Goal: Book appointment/travel/reservation

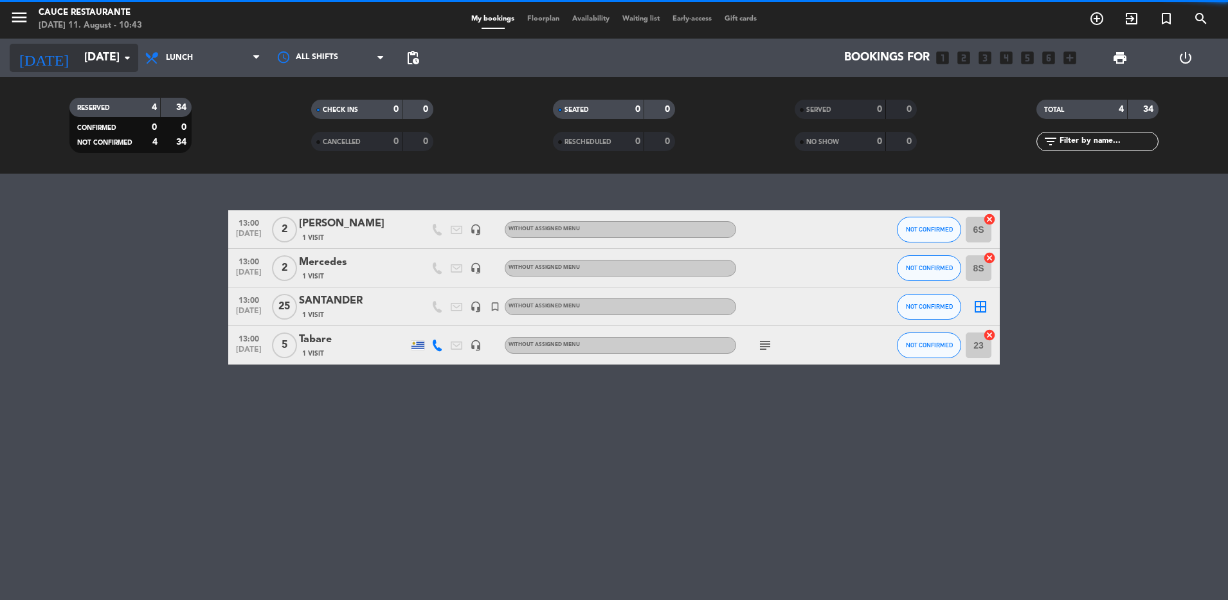
click at [96, 49] on input "[DATE]" at bounding box center [152, 58] width 149 height 26
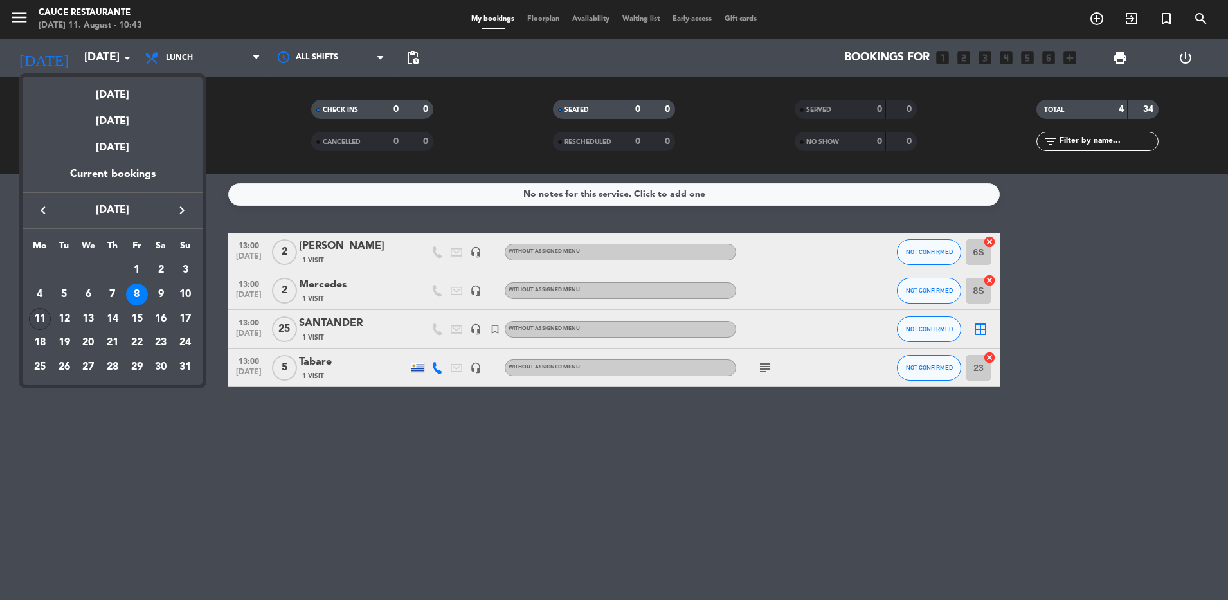
click at [44, 320] on div "11" at bounding box center [40, 319] width 22 height 22
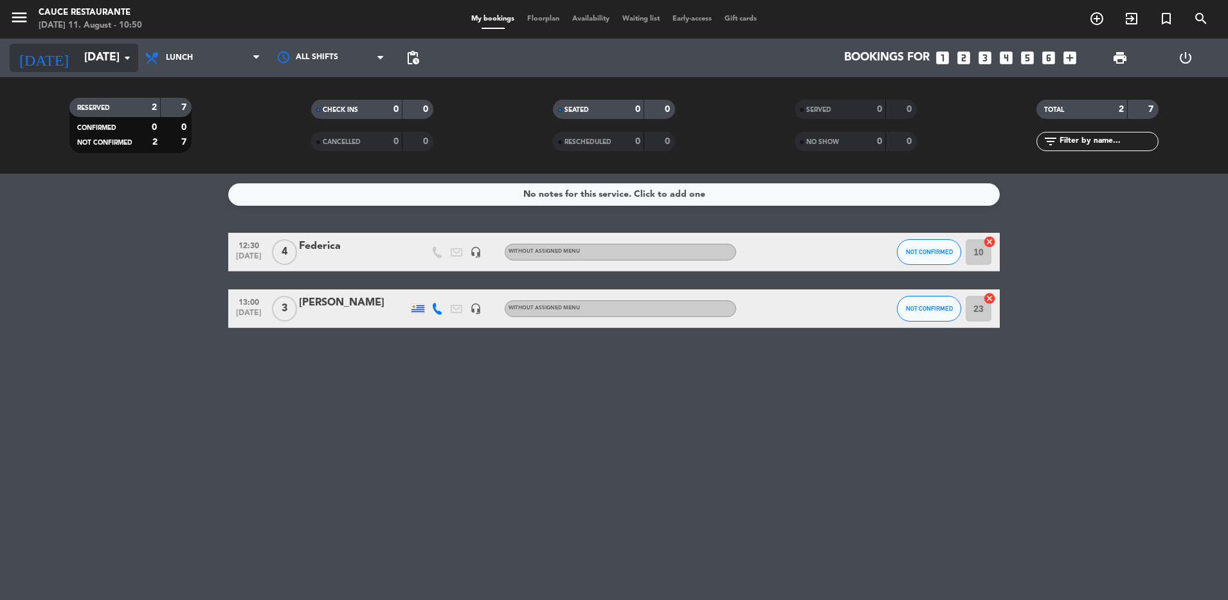
click at [123, 62] on icon "arrow_drop_down" at bounding box center [127, 57] width 15 height 15
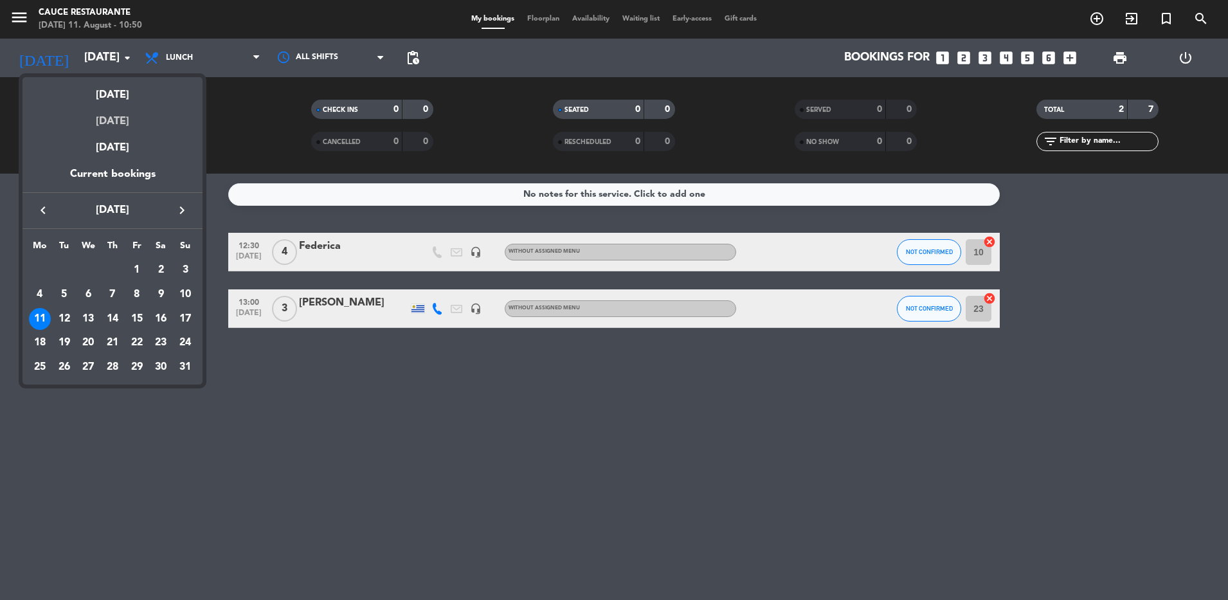
click at [104, 108] on div "[DATE]" at bounding box center [113, 117] width 180 height 26
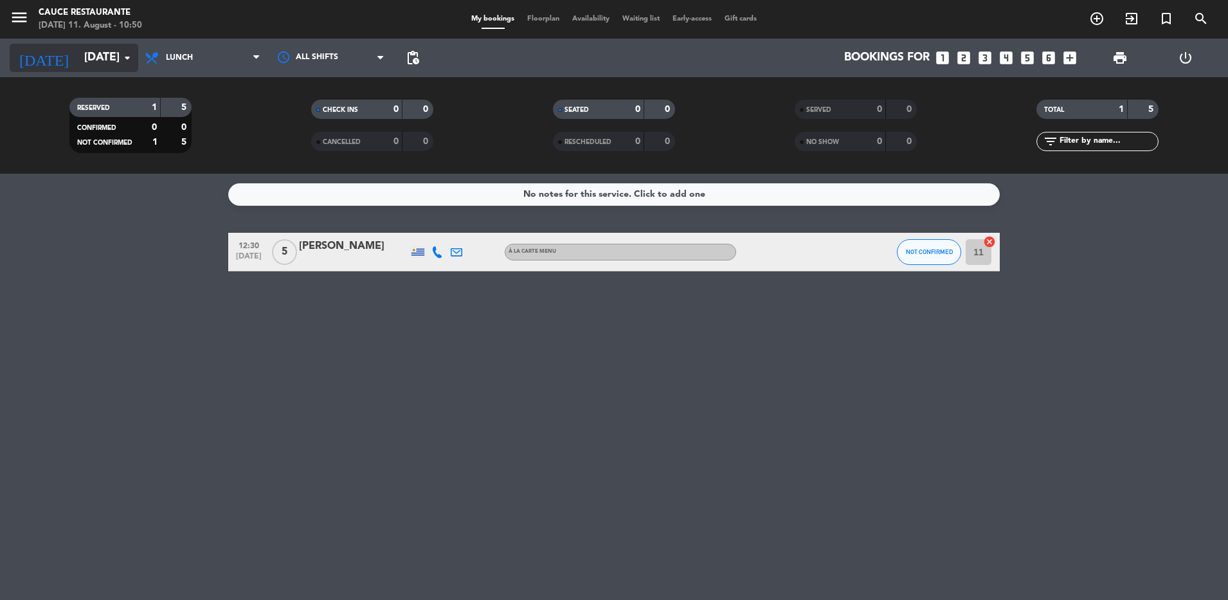
click at [114, 57] on input "[DATE]" at bounding box center [152, 58] width 149 height 26
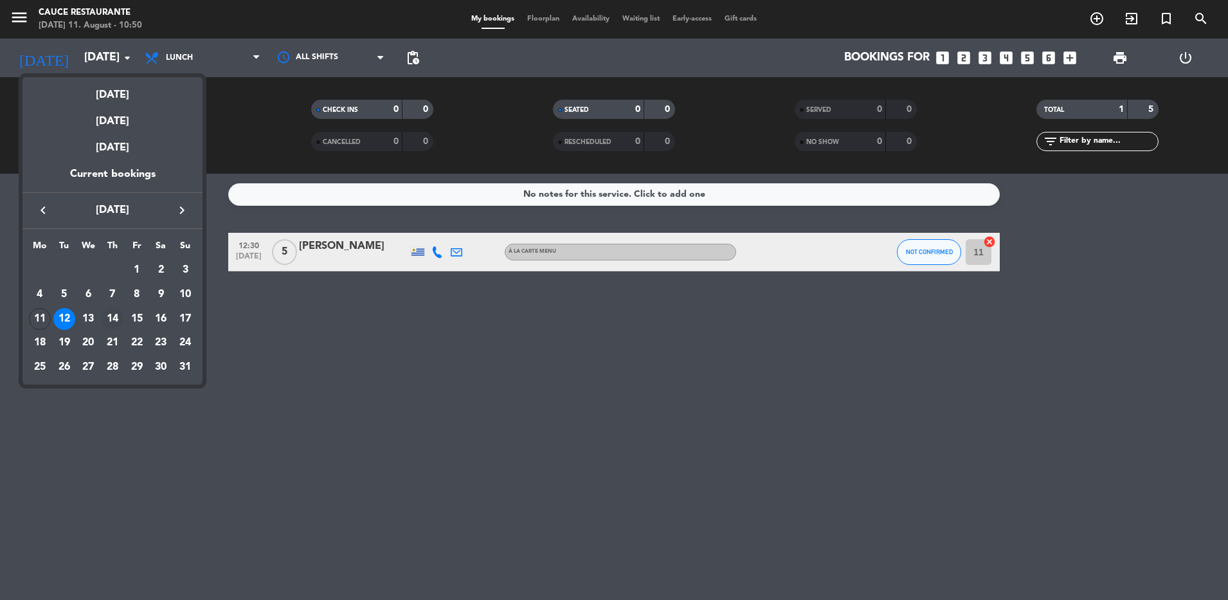
click at [113, 318] on div "14" at bounding box center [113, 319] width 22 height 22
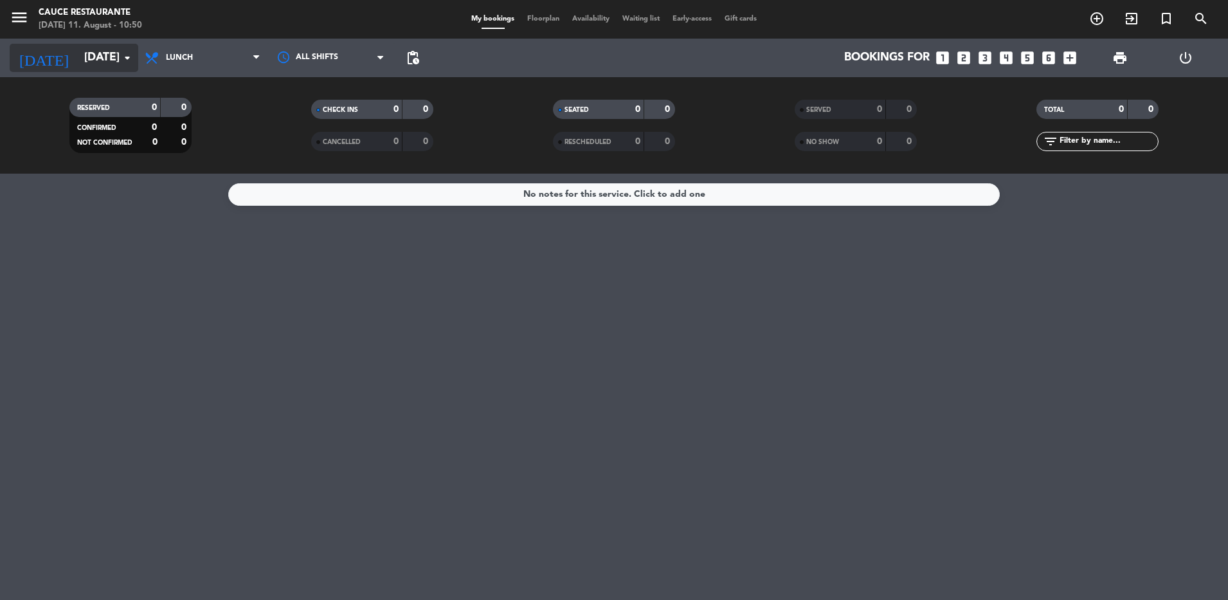
click at [116, 60] on input "[DATE]" at bounding box center [152, 58] width 149 height 26
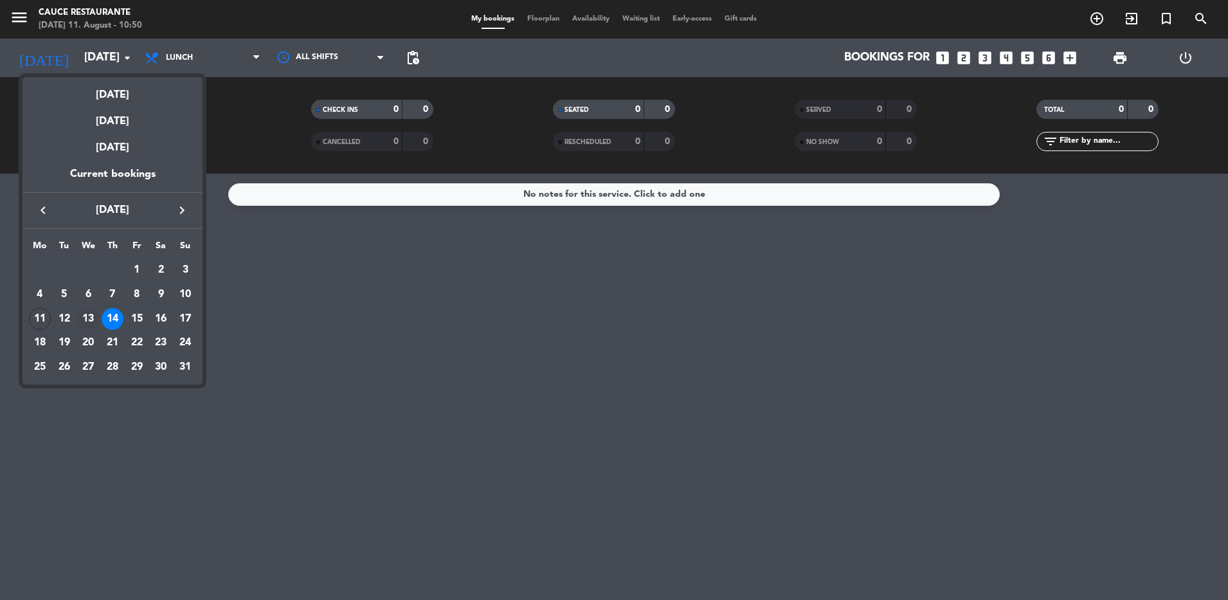
click at [90, 317] on div "13" at bounding box center [88, 319] width 22 height 22
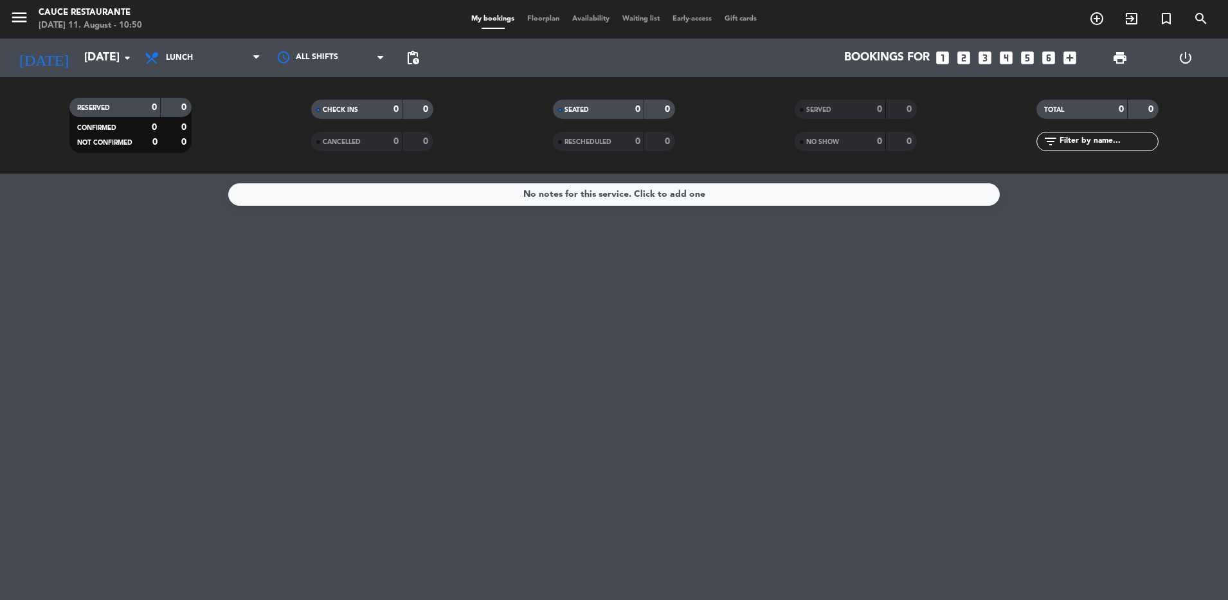
type input "[DATE]"
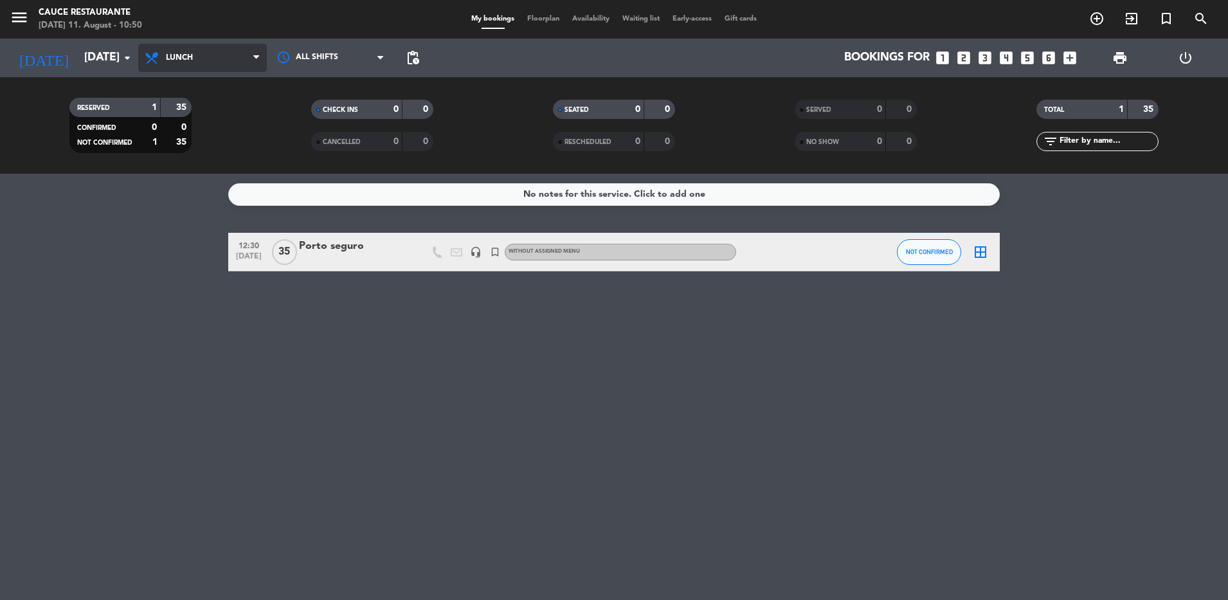
click at [199, 55] on span "Lunch" at bounding box center [202, 58] width 129 height 28
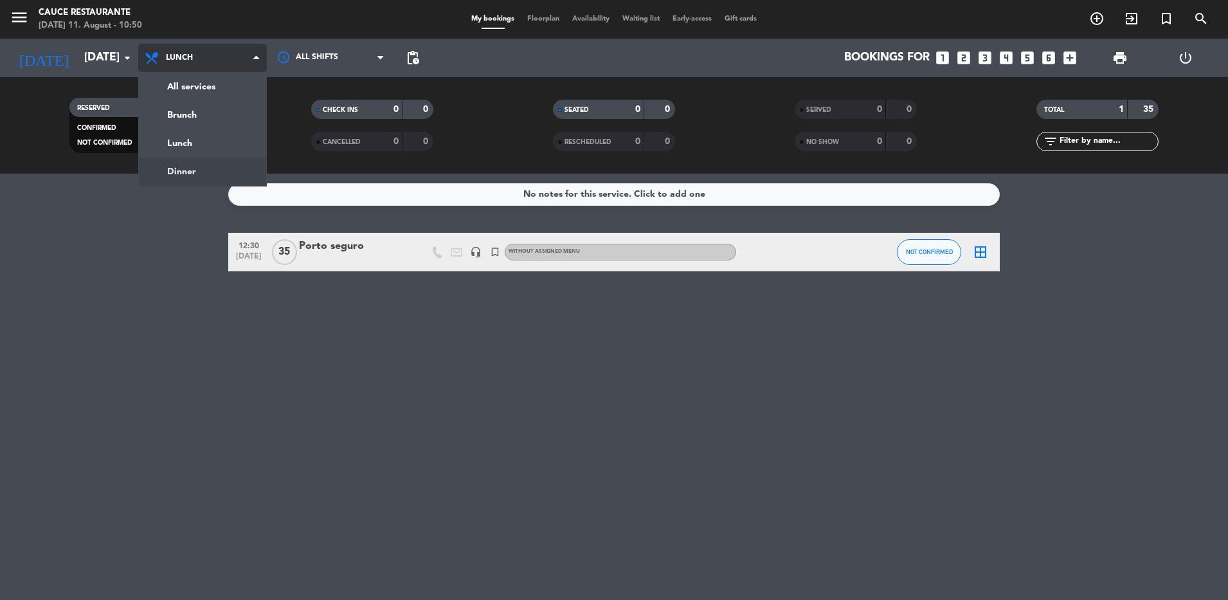
click at [213, 161] on div "menu Cauce Restaurante [DATE] 11. August - 10:50 My bookings Floorplan Availabi…" at bounding box center [614, 87] width 1228 height 174
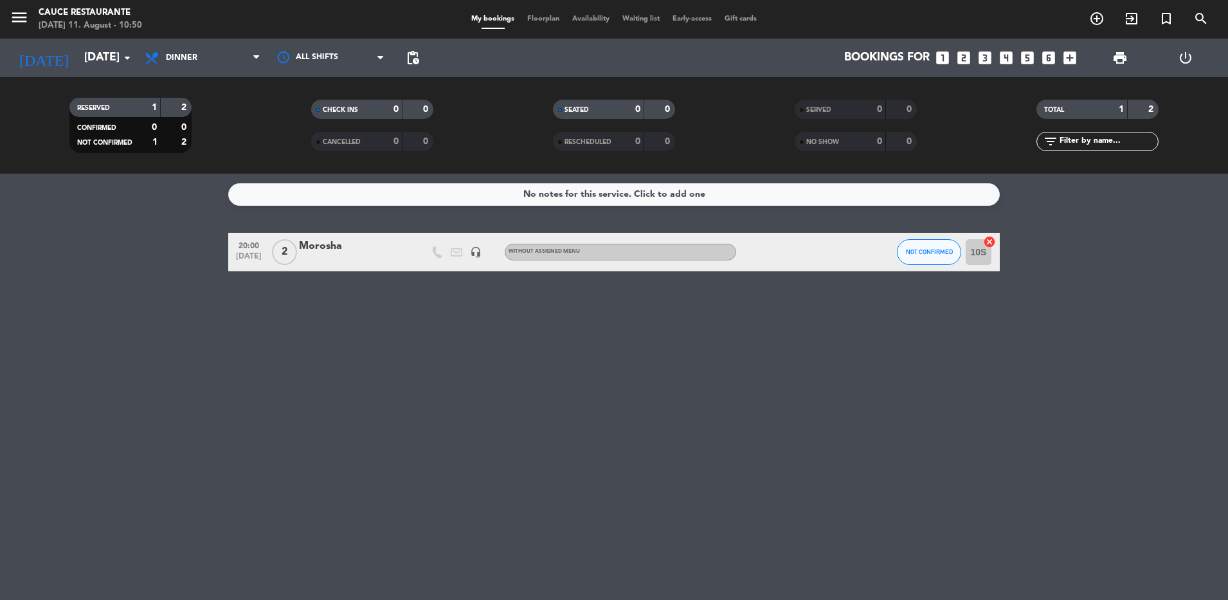
click at [1004, 55] on icon "looks_4" at bounding box center [1006, 58] width 17 height 17
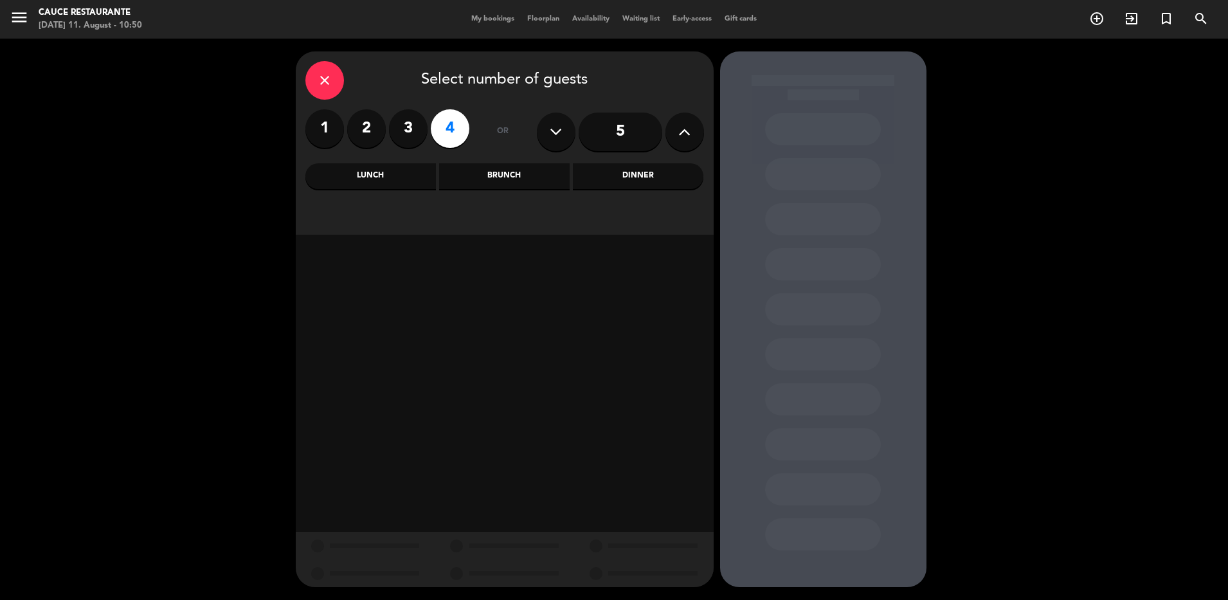
click at [612, 177] on div "Dinner" at bounding box center [638, 176] width 131 height 26
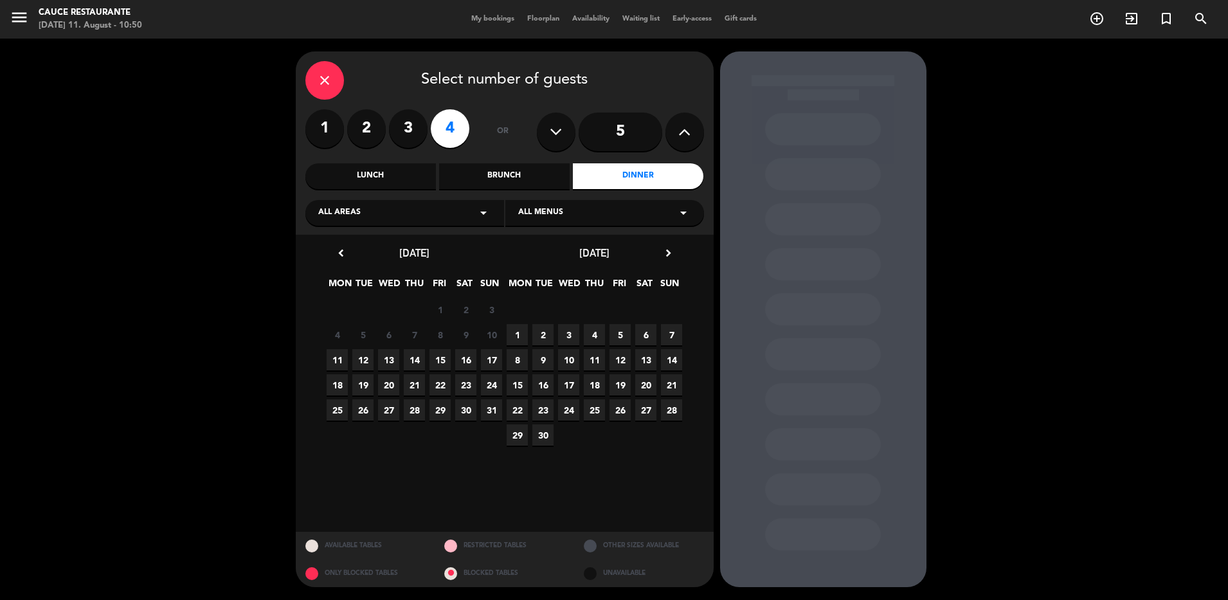
click at [389, 361] on span "13" at bounding box center [388, 359] width 21 height 21
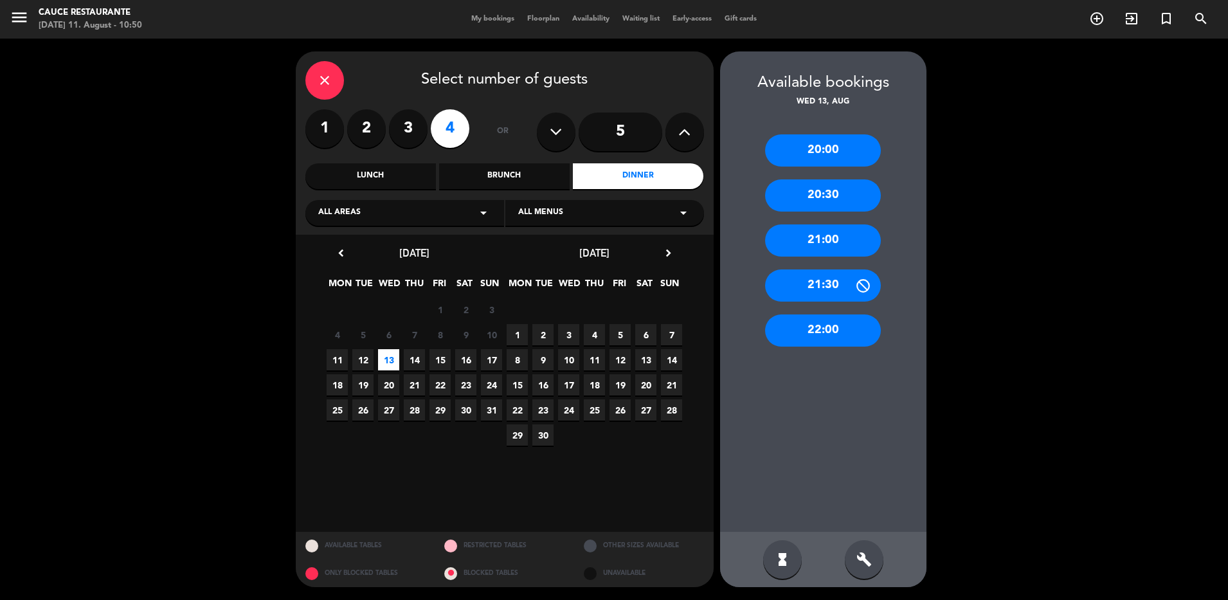
click at [841, 160] on div "20:00" at bounding box center [823, 150] width 116 height 32
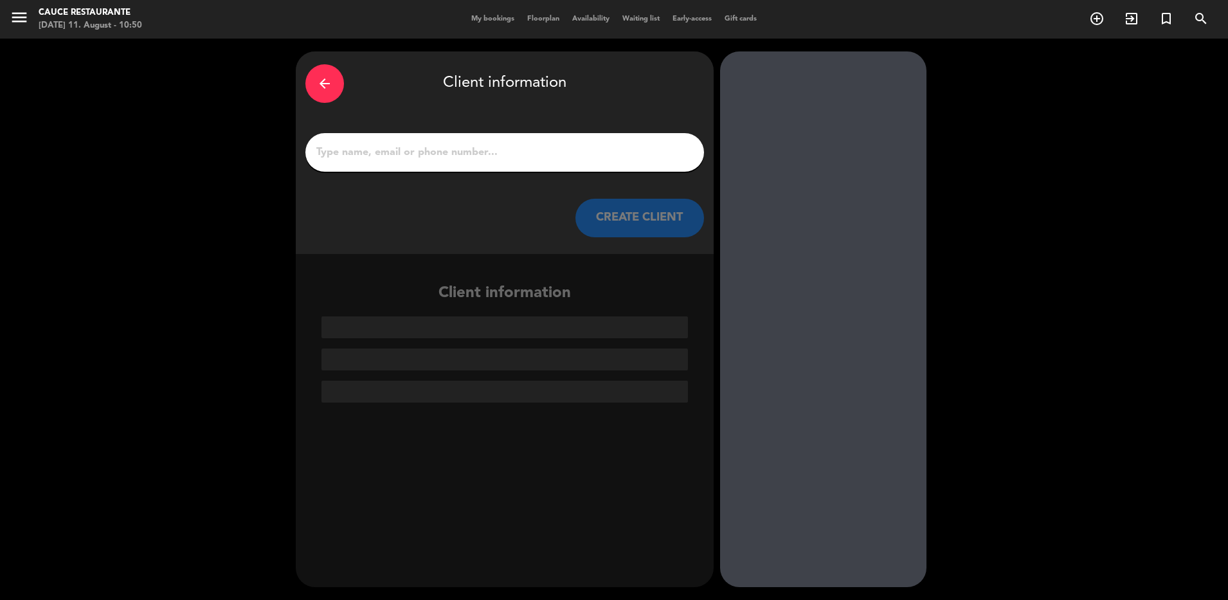
paste input "[PERSON_NAME]"
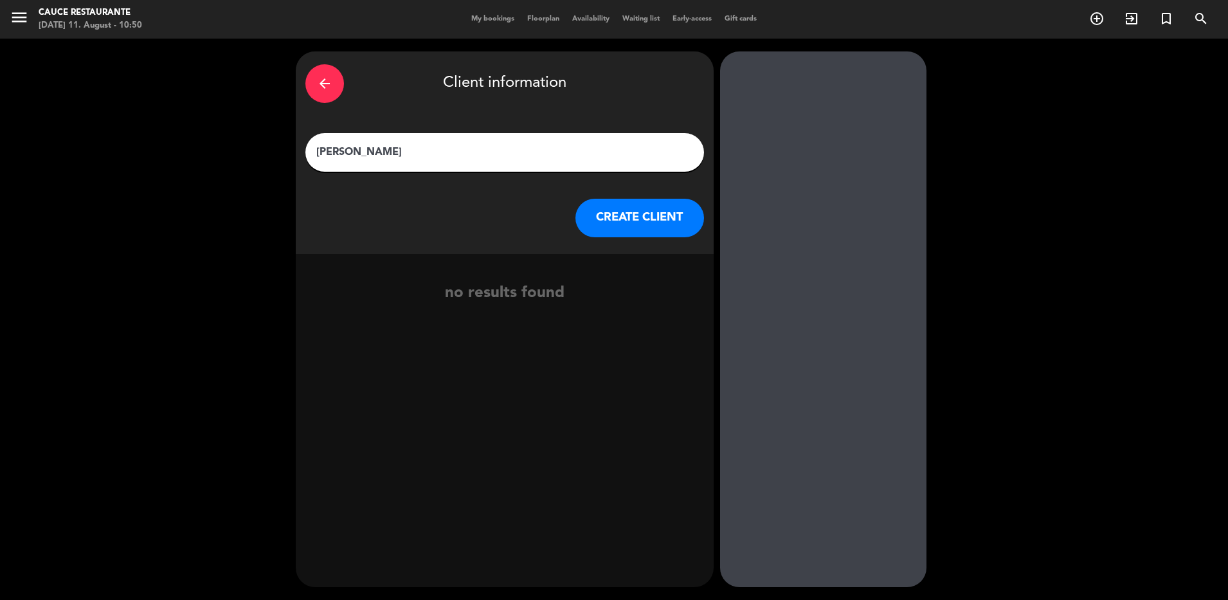
type input "[PERSON_NAME]"
click at [630, 211] on button "CREATE CLIENT" at bounding box center [640, 218] width 129 height 39
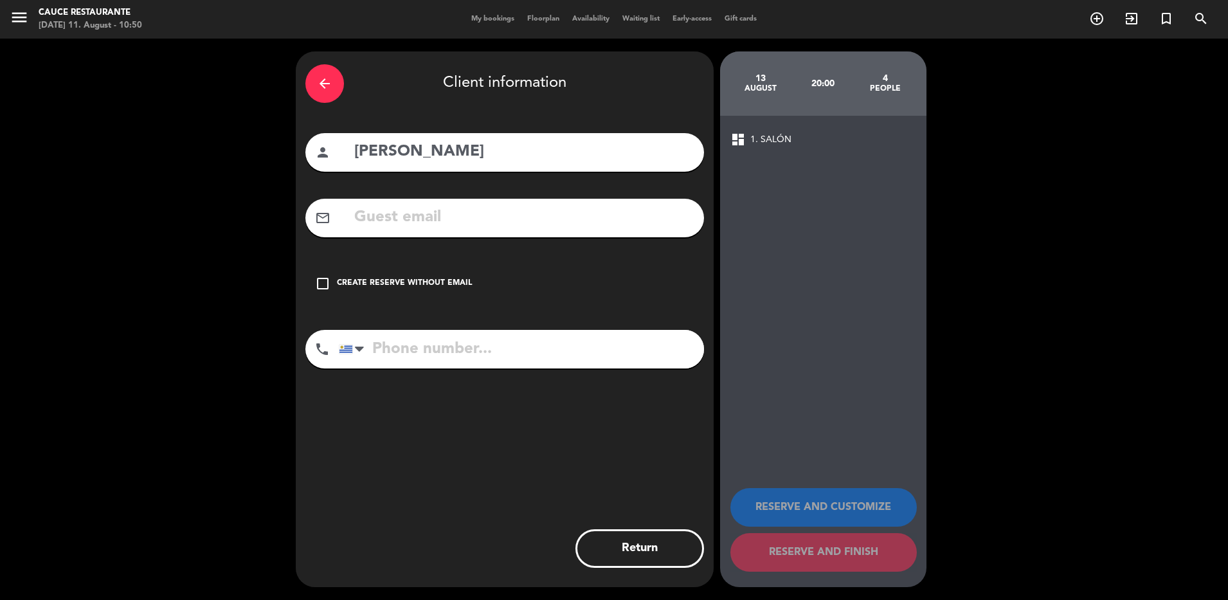
click at [394, 286] on div "Create reserve without email" at bounding box center [404, 283] width 135 height 13
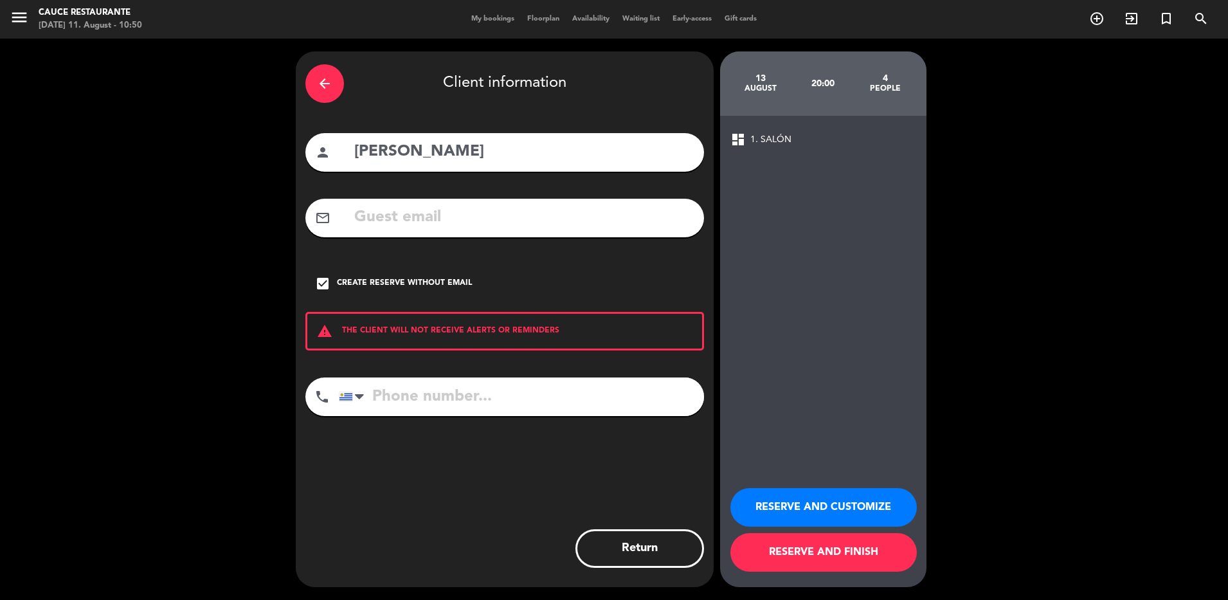
click at [794, 567] on button "RESERVE AND FINISH" at bounding box center [824, 552] width 186 height 39
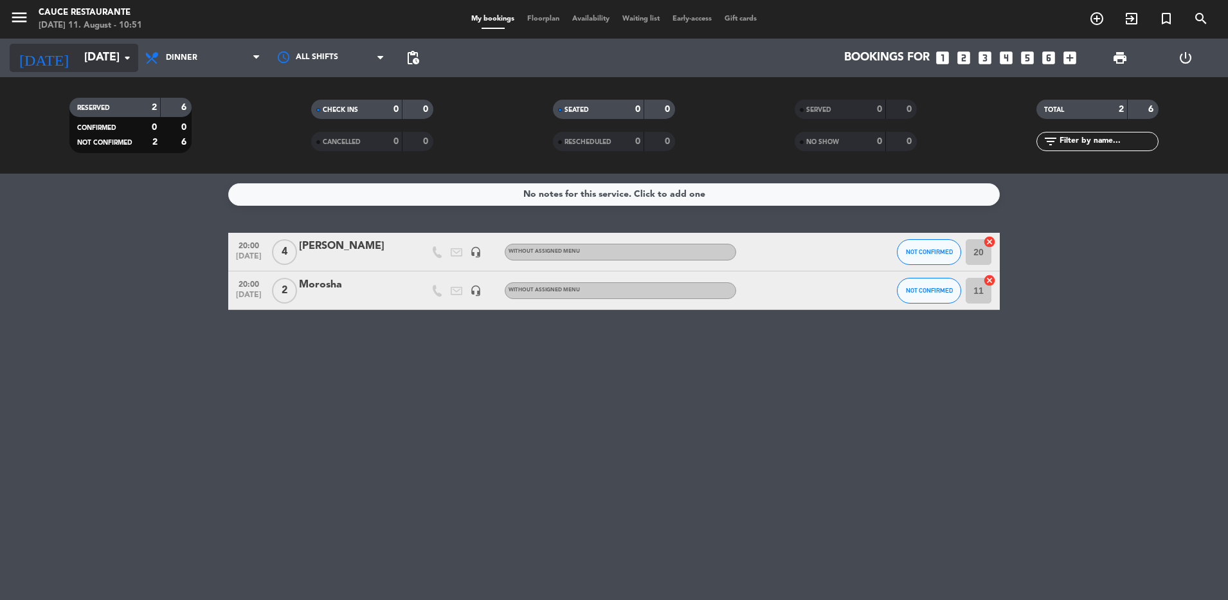
click at [104, 44] on div "[DATE] [DATE] arrow_drop_down" at bounding box center [74, 58] width 129 height 28
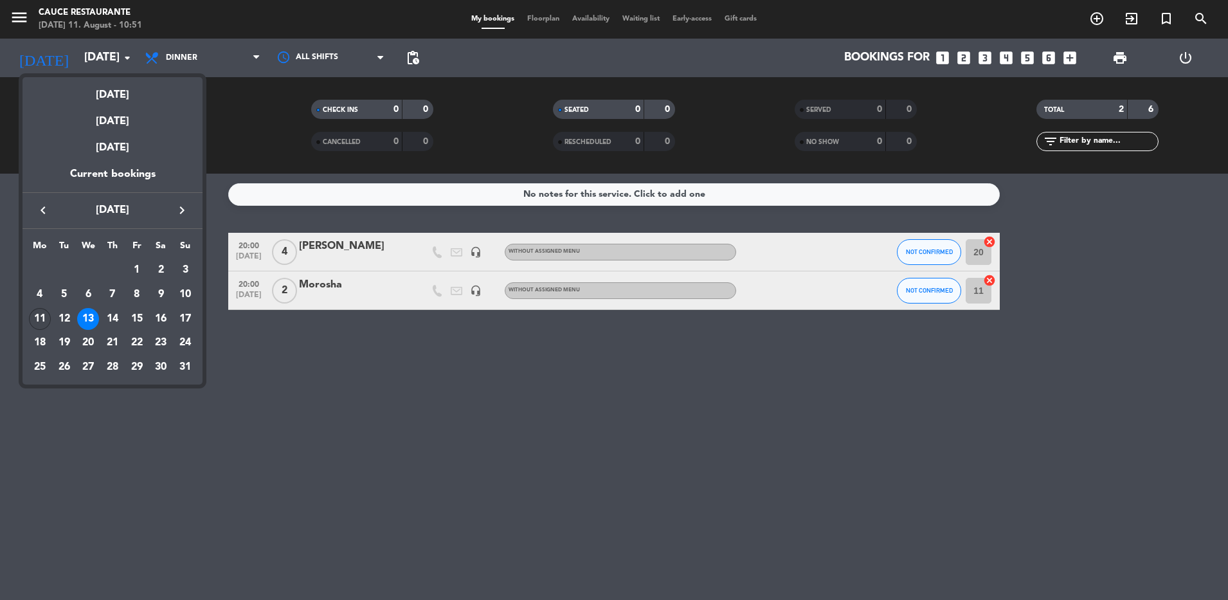
click at [42, 314] on div "11" at bounding box center [40, 319] width 22 height 22
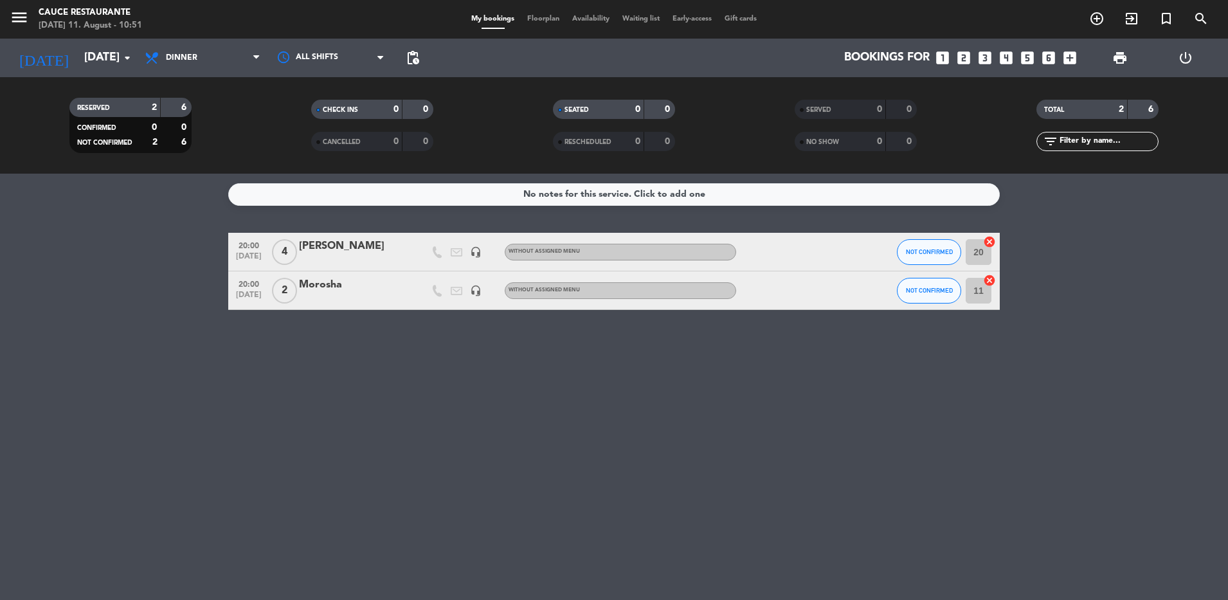
type input "[DATE]"
